Goal: Navigation & Orientation: Understand site structure

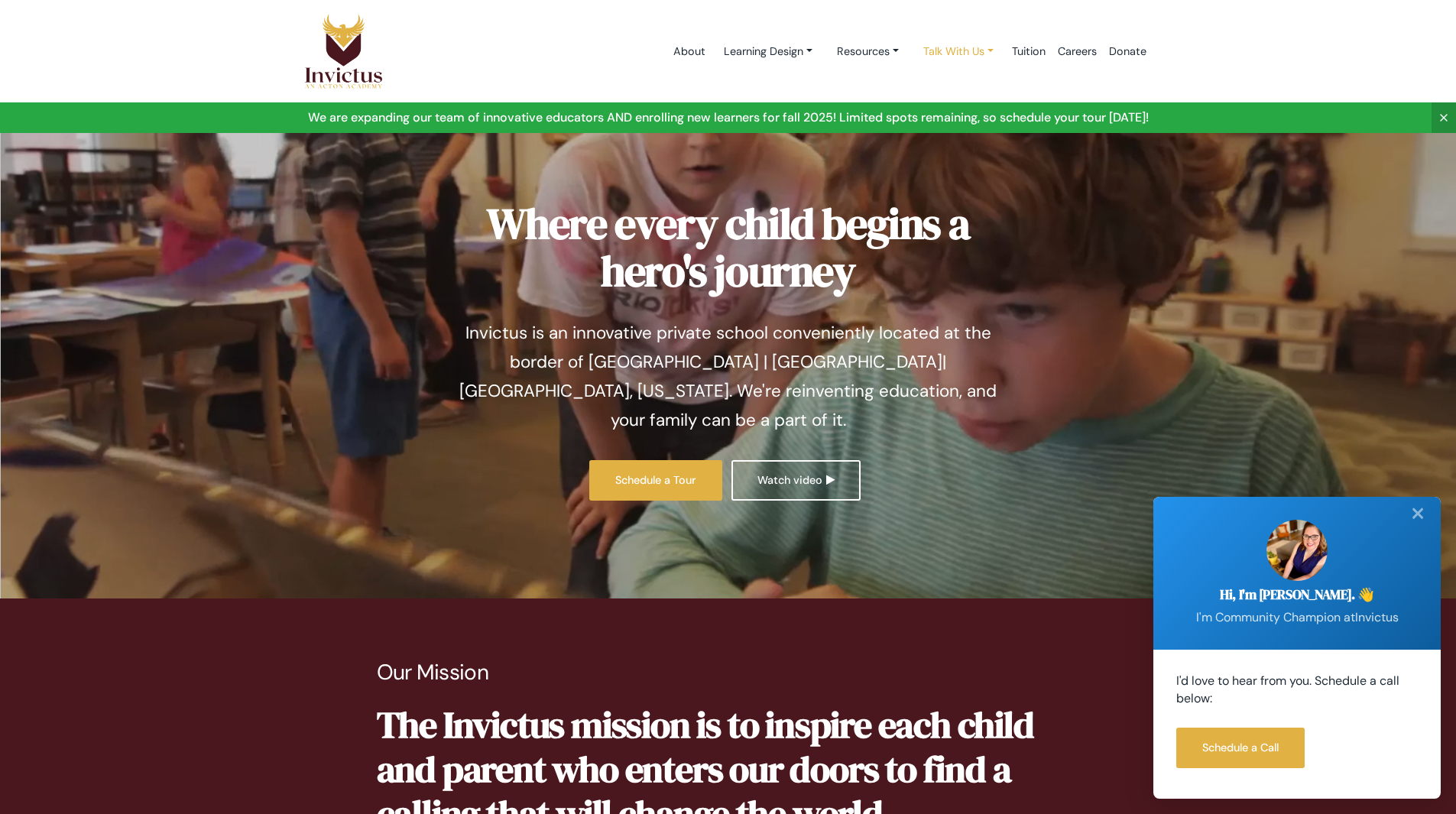
click at [974, 53] on link "Talk With Us" at bounding box center [958, 52] width 95 height 28
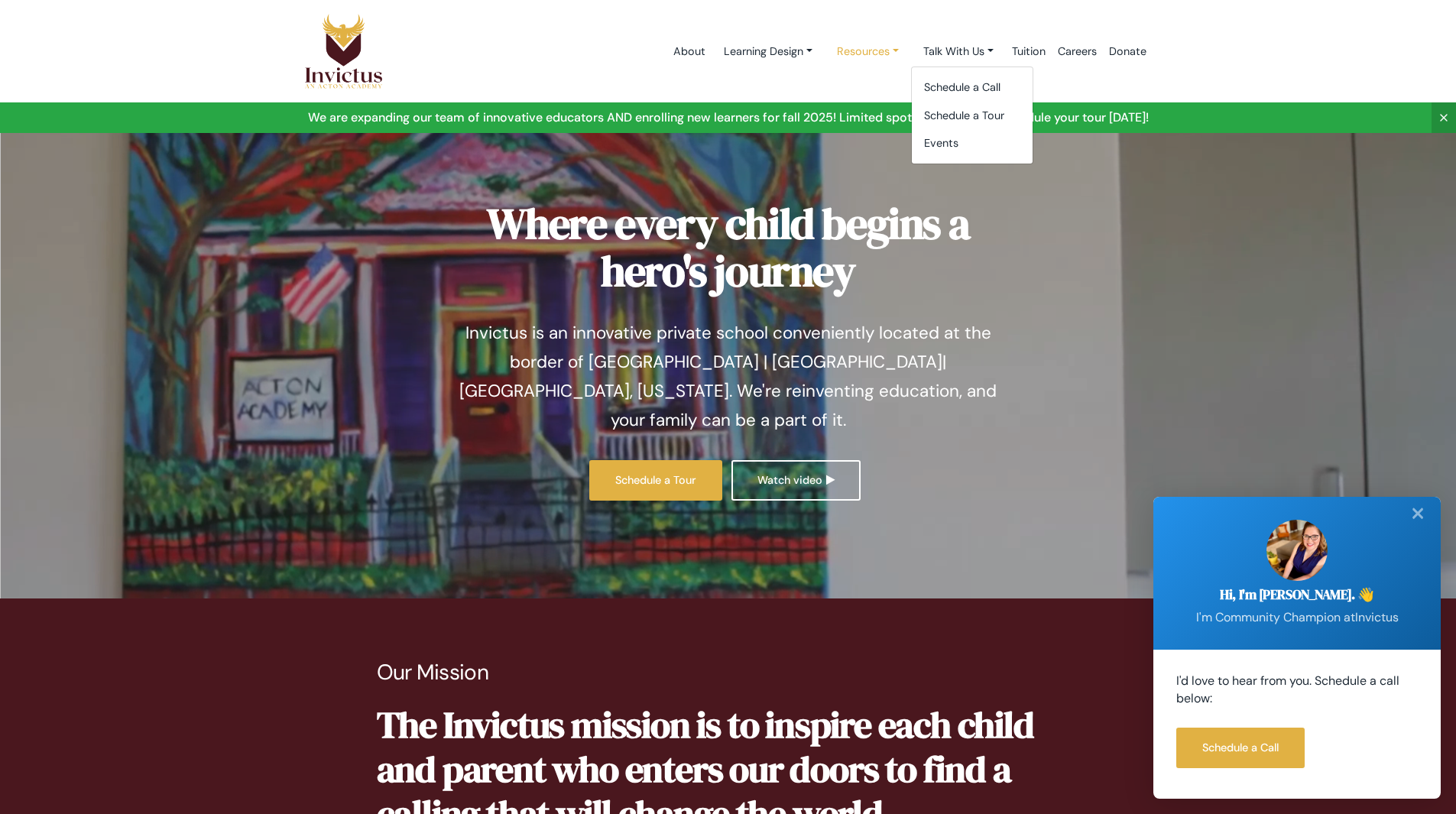
click at [882, 53] on link "Resources" at bounding box center [868, 52] width 87 height 28
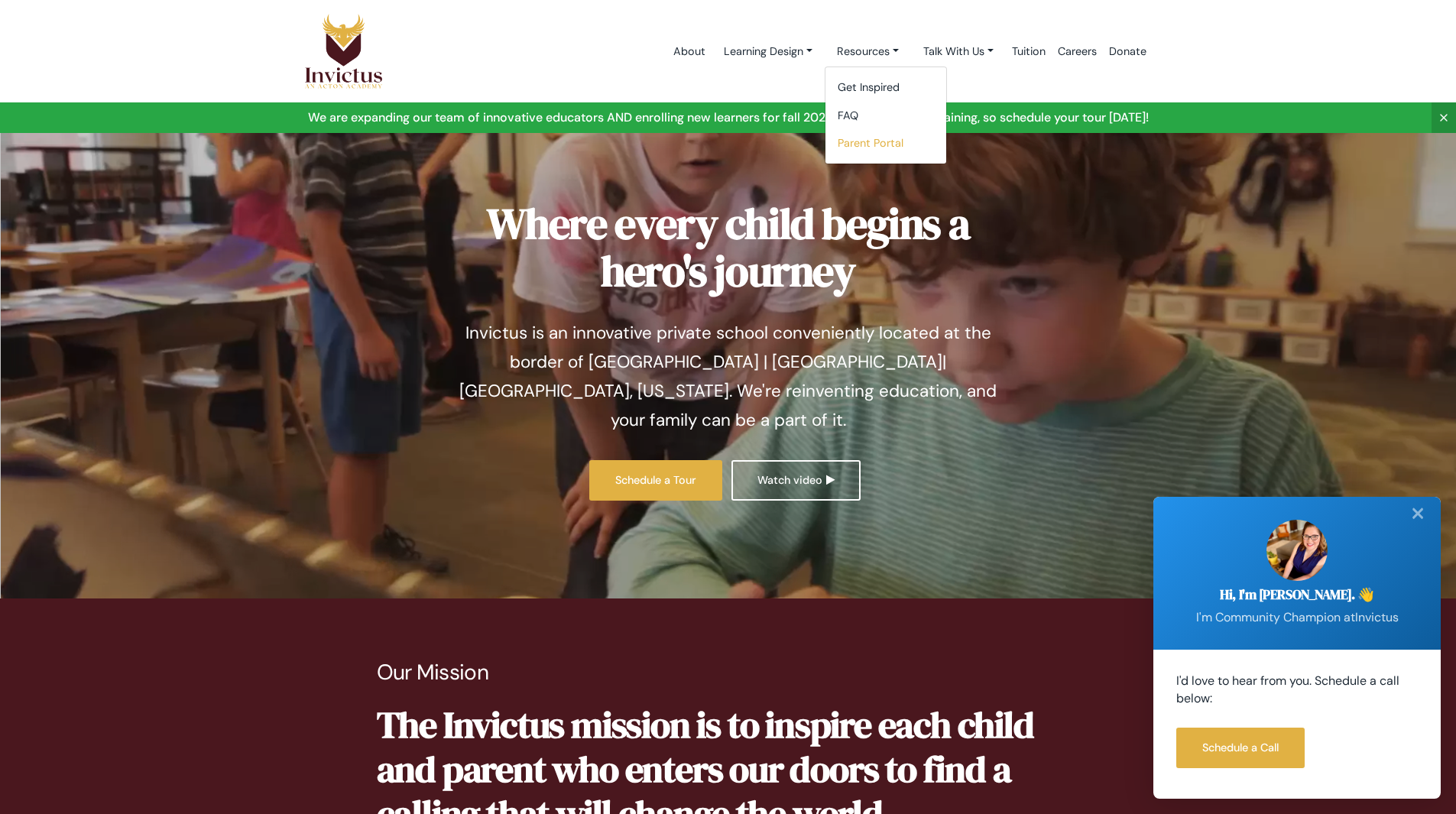
click at [871, 143] on link "Parent Portal" at bounding box center [886, 143] width 121 height 28
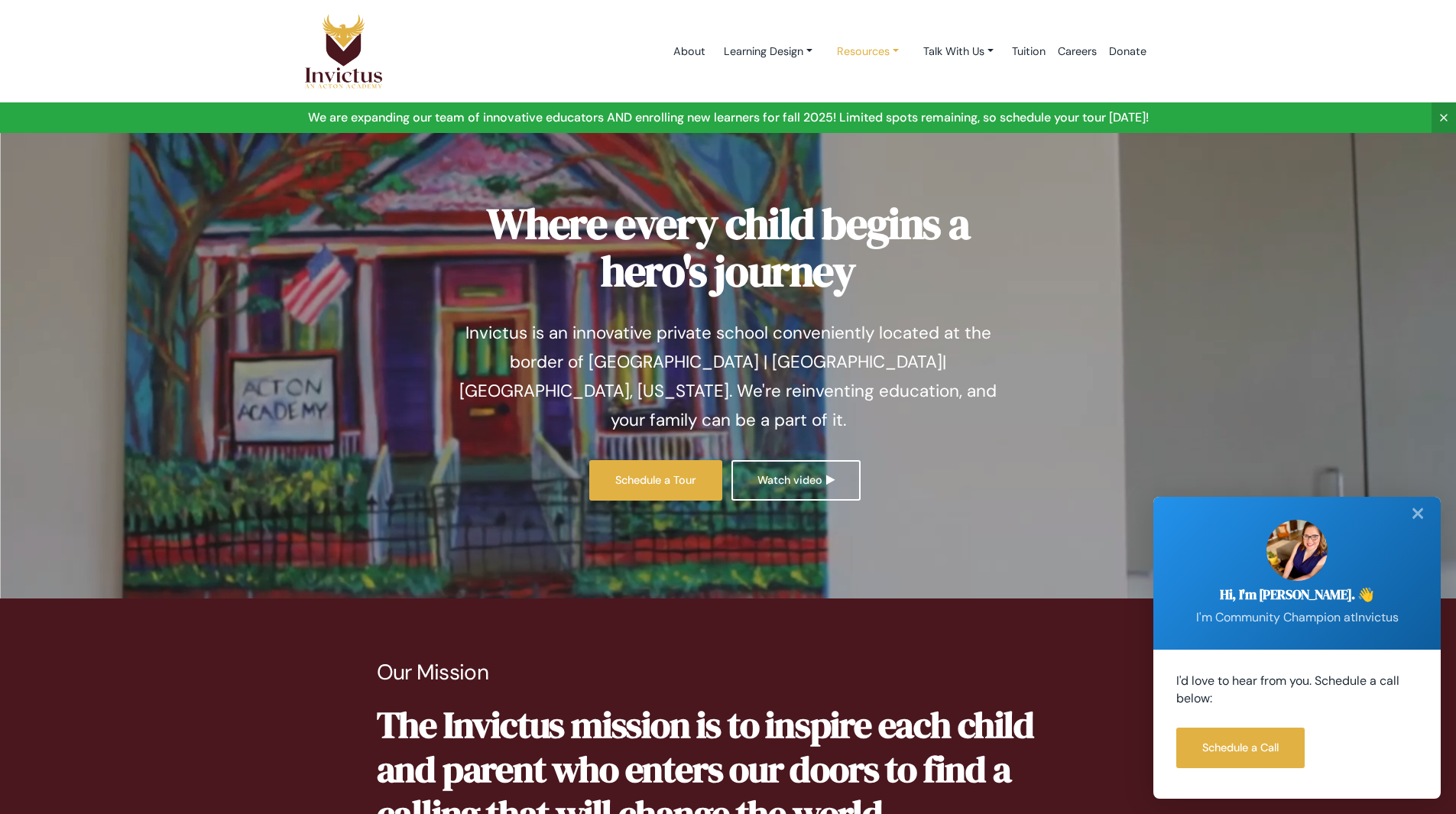
click at [845, 51] on link "Resources" at bounding box center [868, 52] width 87 height 28
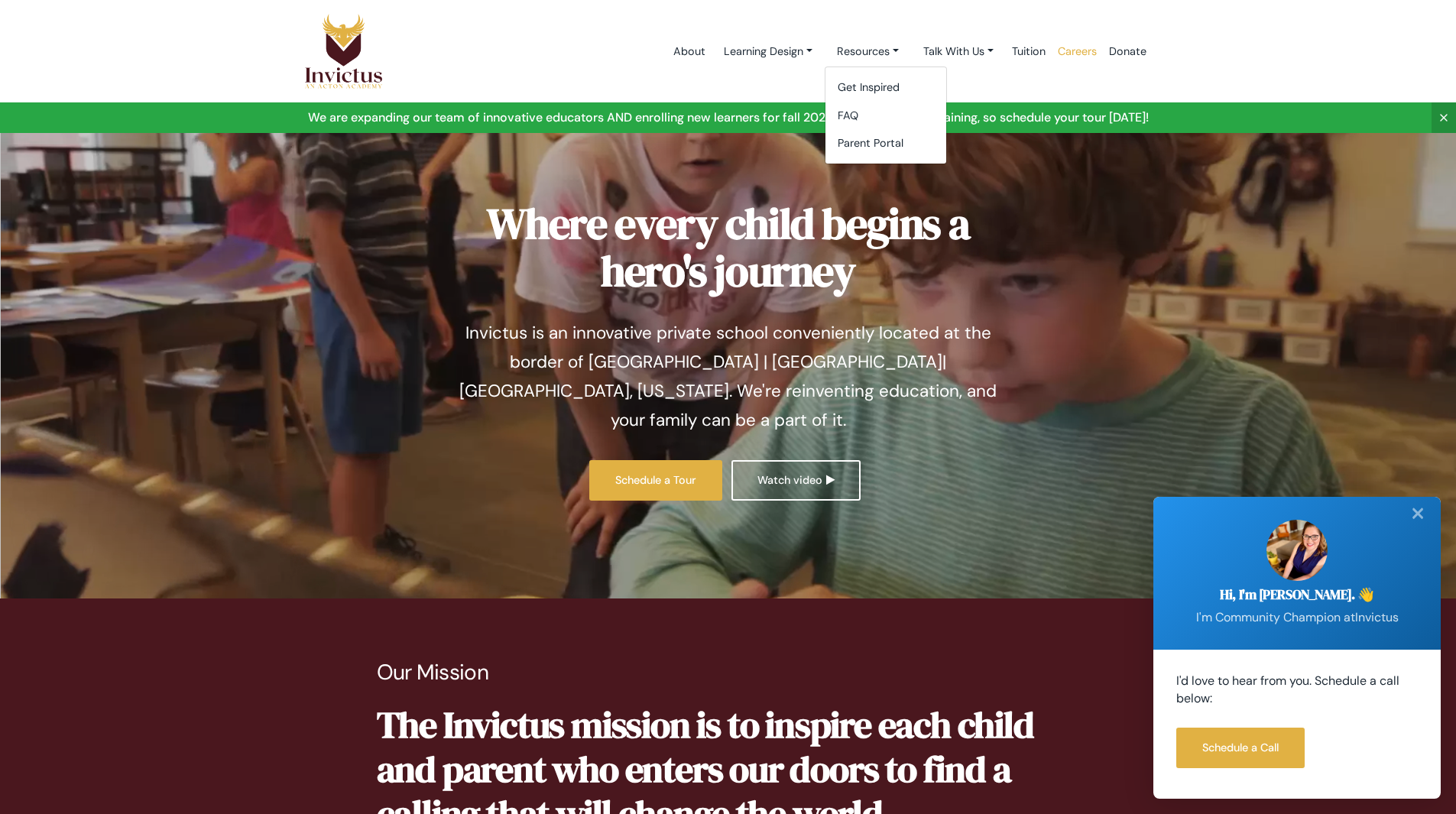
click at [1081, 53] on link "Careers" at bounding box center [1077, 52] width 51 height 65
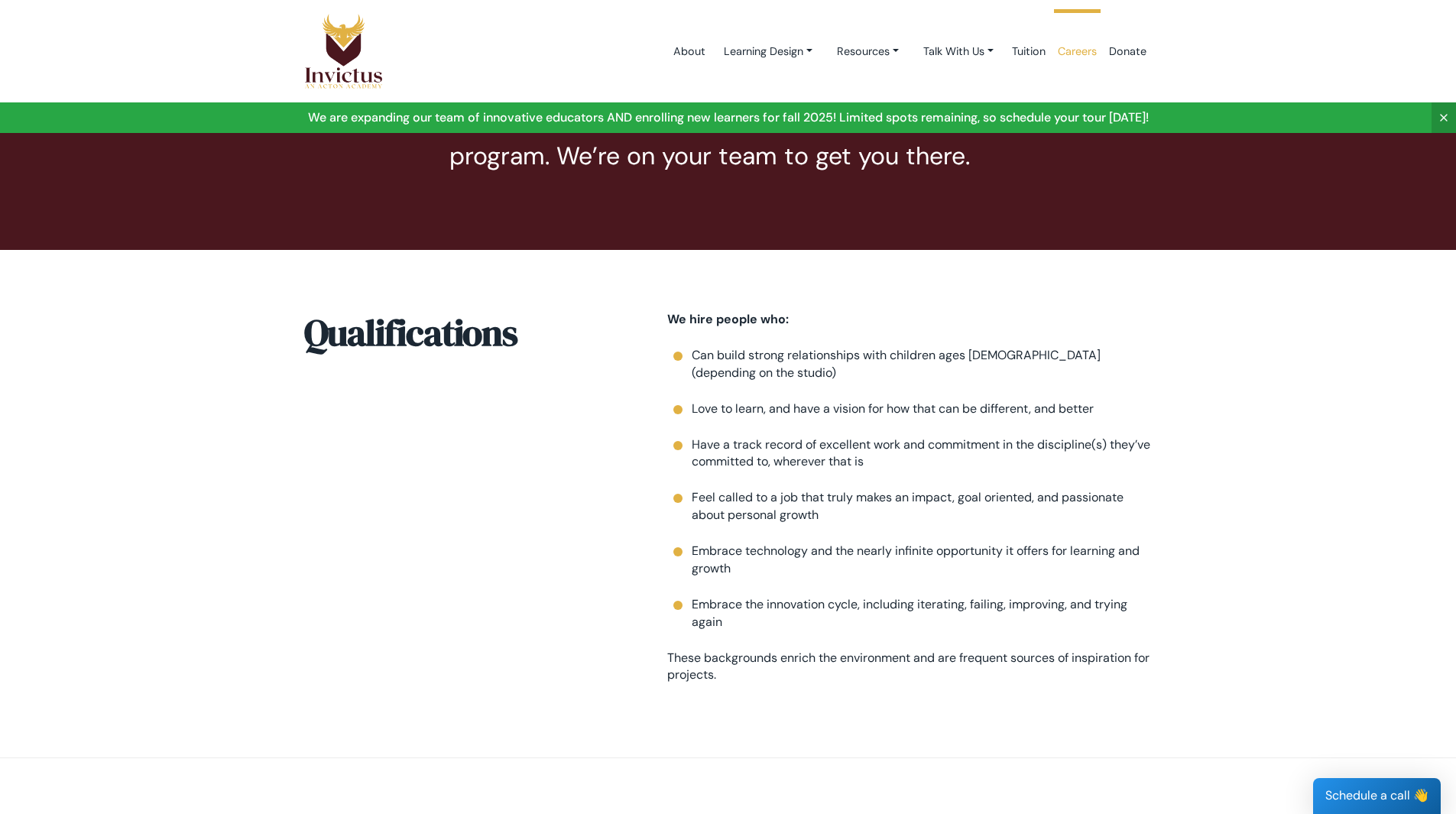
scroll to position [1999, 0]
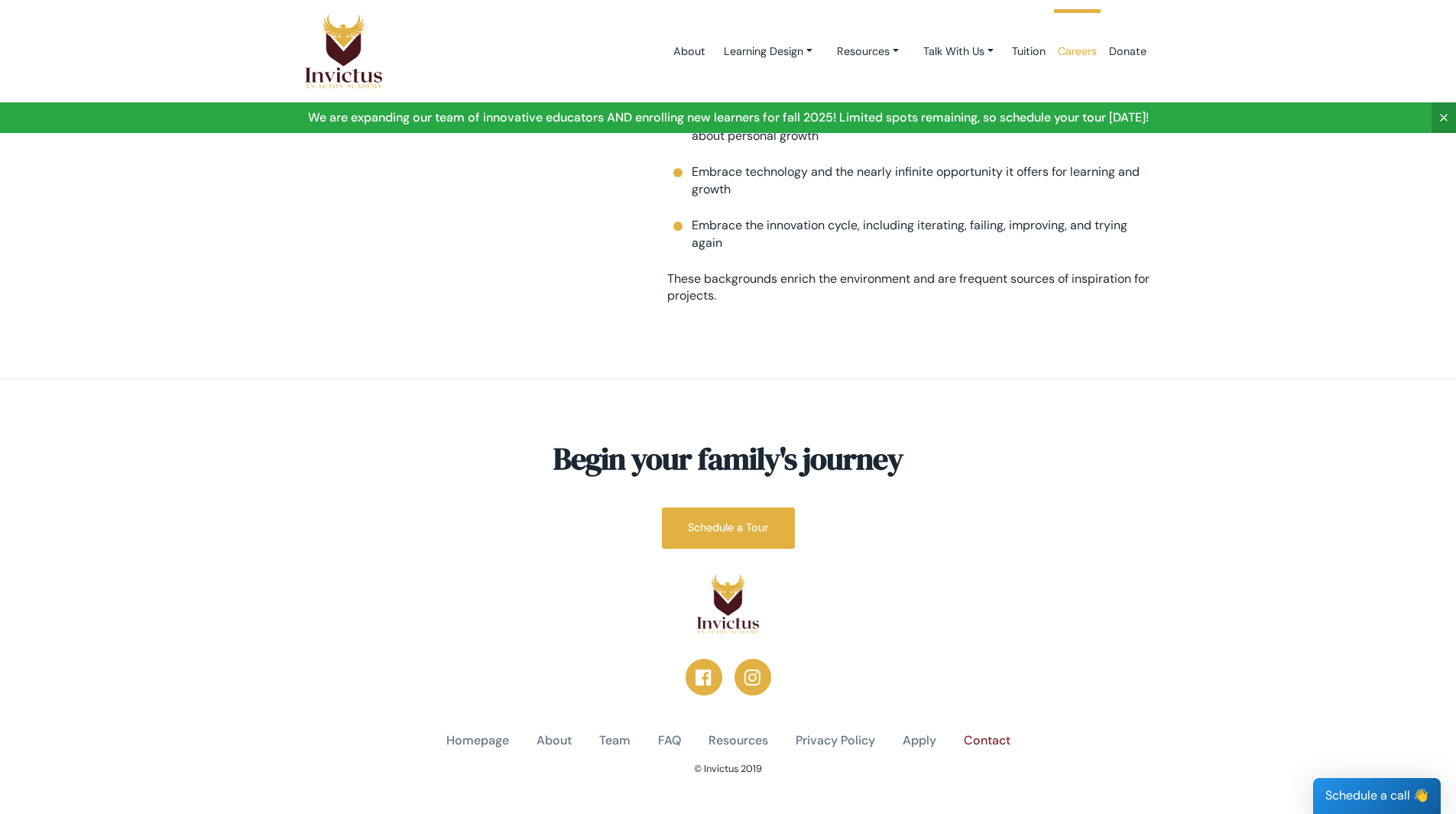
click at [999, 732] on link "Contact" at bounding box center [988, 741] width 47 height 17
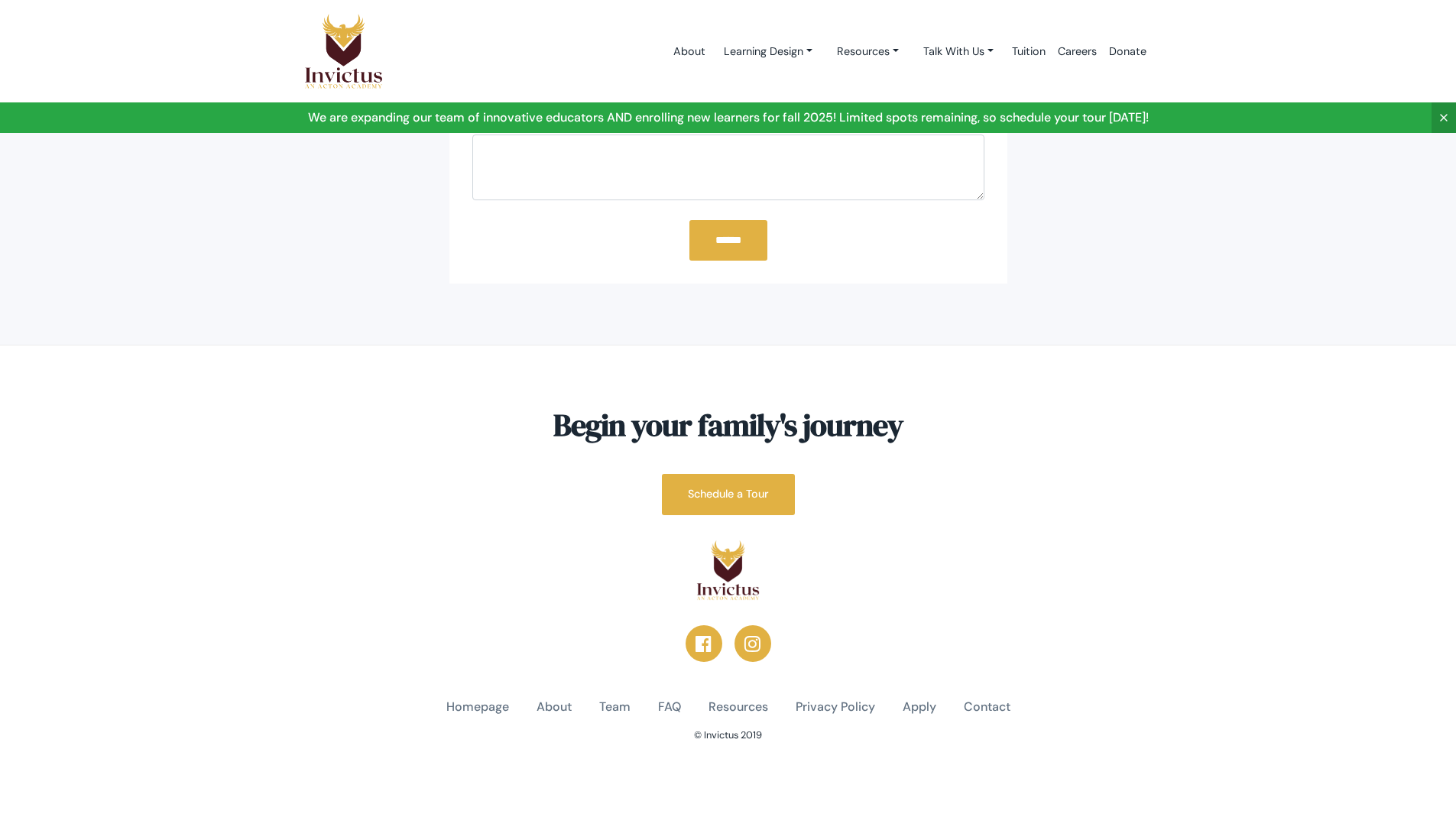
scroll to position [487, 0]
click at [741, 707] on link "Resources" at bounding box center [738, 706] width 60 height 17
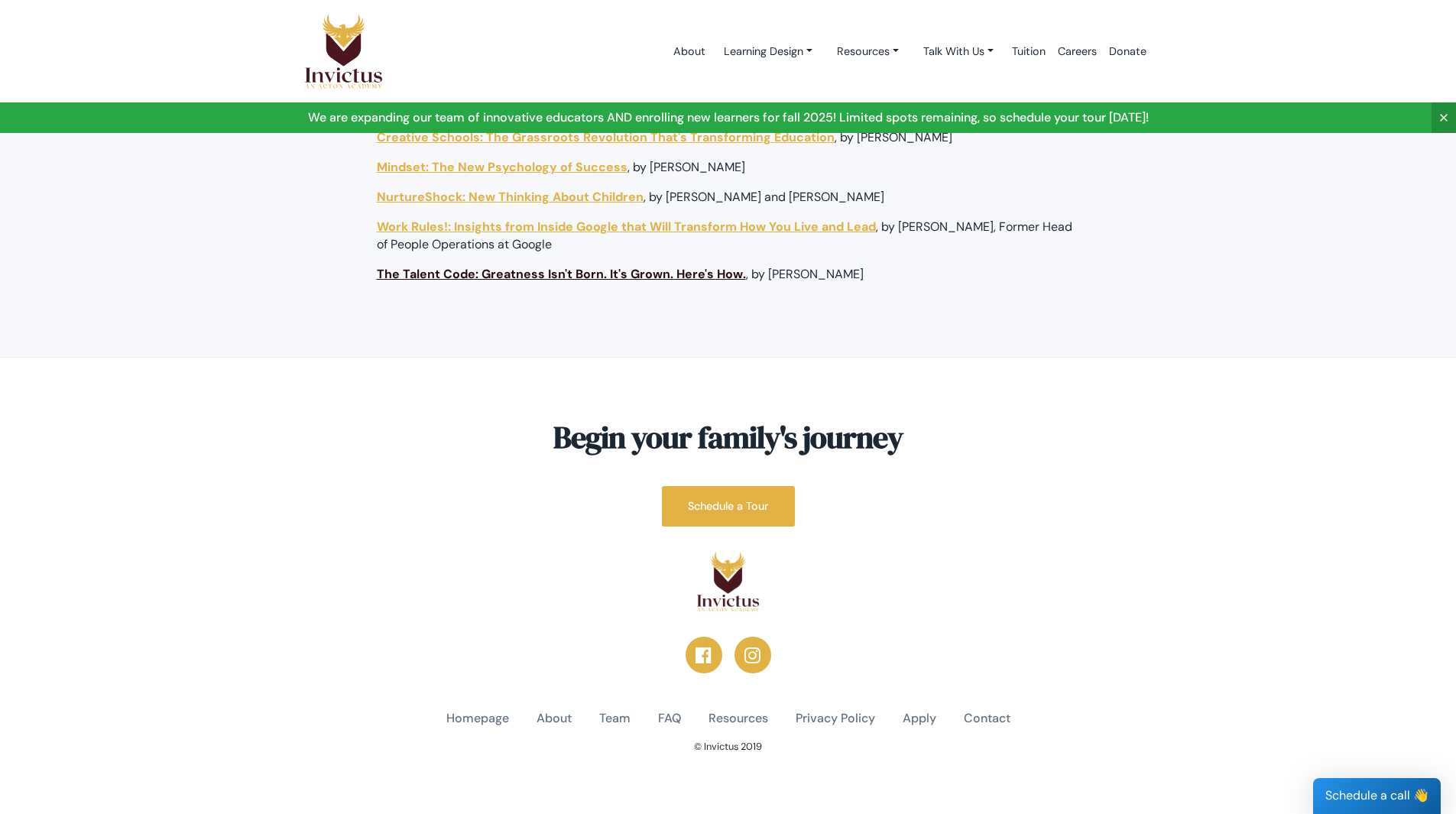
scroll to position [1963, 0]
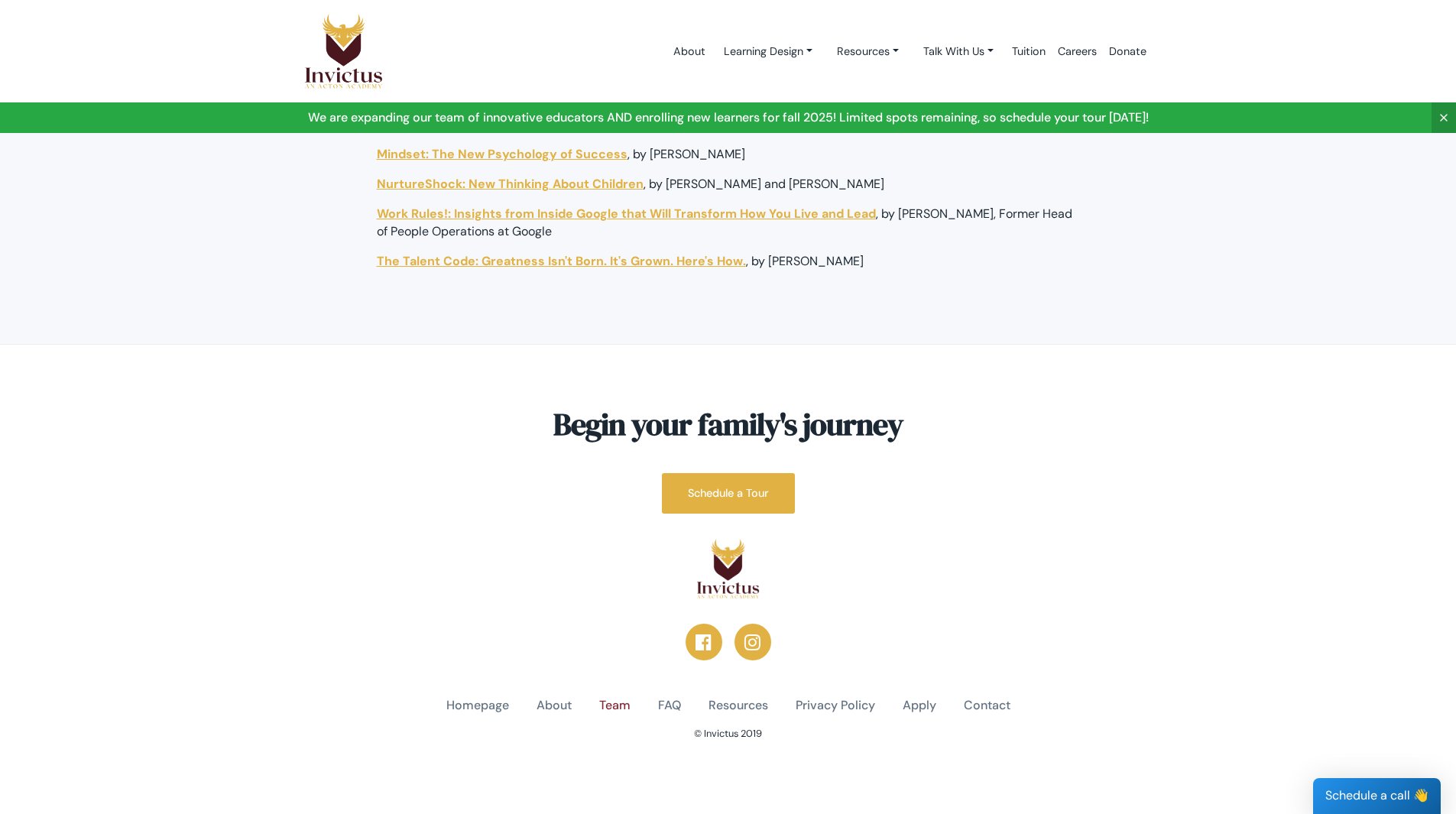
click at [605, 705] on link "Team" at bounding box center [615, 706] width 32 height 17
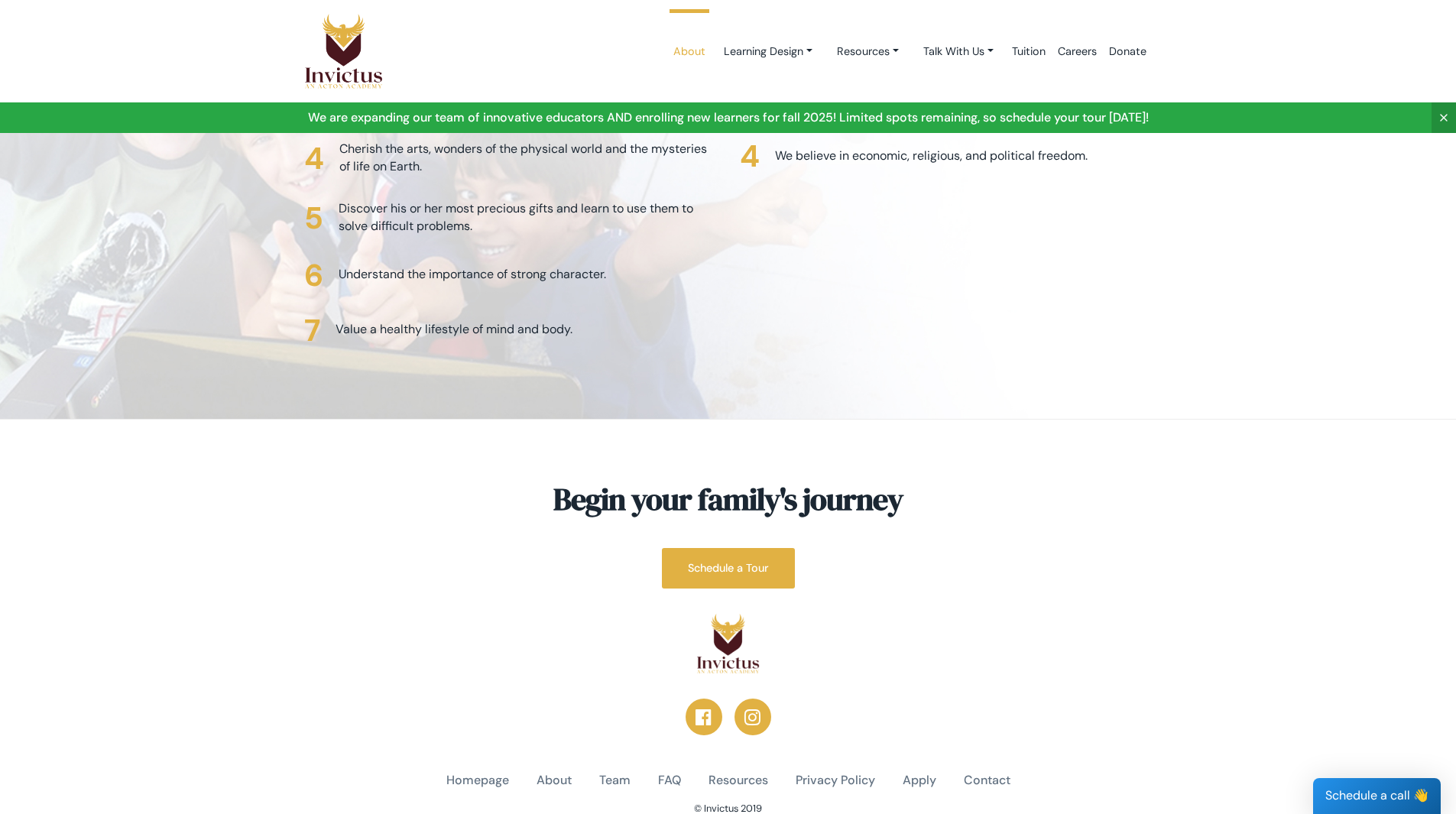
scroll to position [3749, 0]
click at [551, 771] on link "About" at bounding box center [554, 779] width 35 height 17
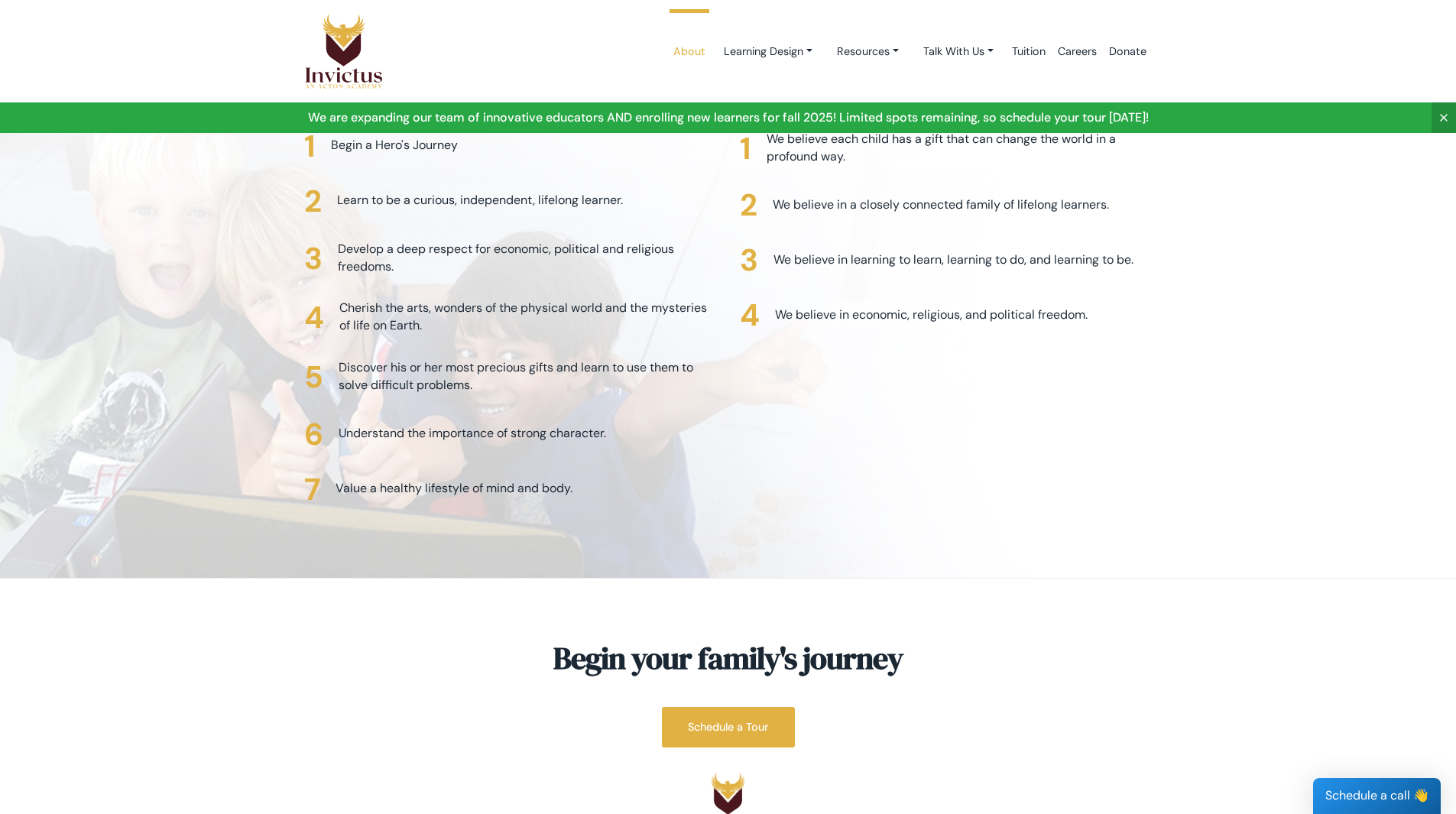
scroll to position [3592, 0]
